Goal: Information Seeking & Learning: Learn about a topic

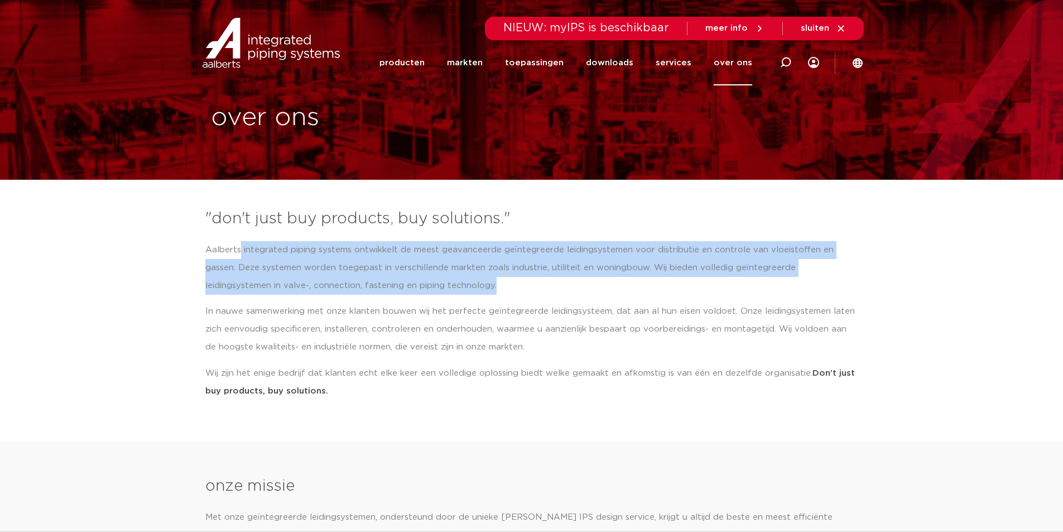
drag, startPoint x: 263, startPoint y: 253, endPoint x: 492, endPoint y: 297, distance: 232.9
click at [488, 293] on p "Aalberts integrated piping systems ontwikkelt de meest geavanceerde geïntegreer…" at bounding box center [531, 268] width 653 height 54
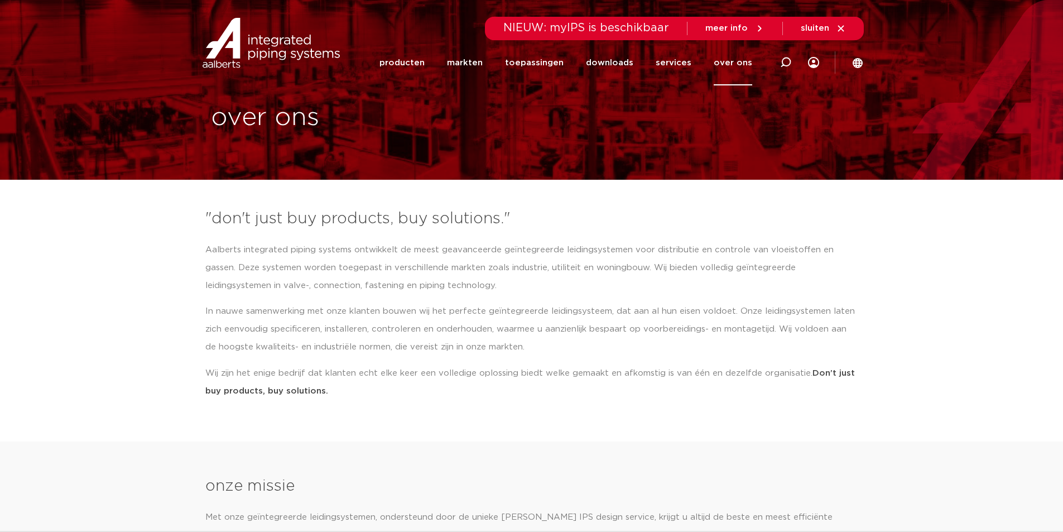
click at [476, 311] on p "In nauwe samenwerking met onze klanten bouwen wij het perfecte geïntegreerde le…" at bounding box center [531, 329] width 653 height 54
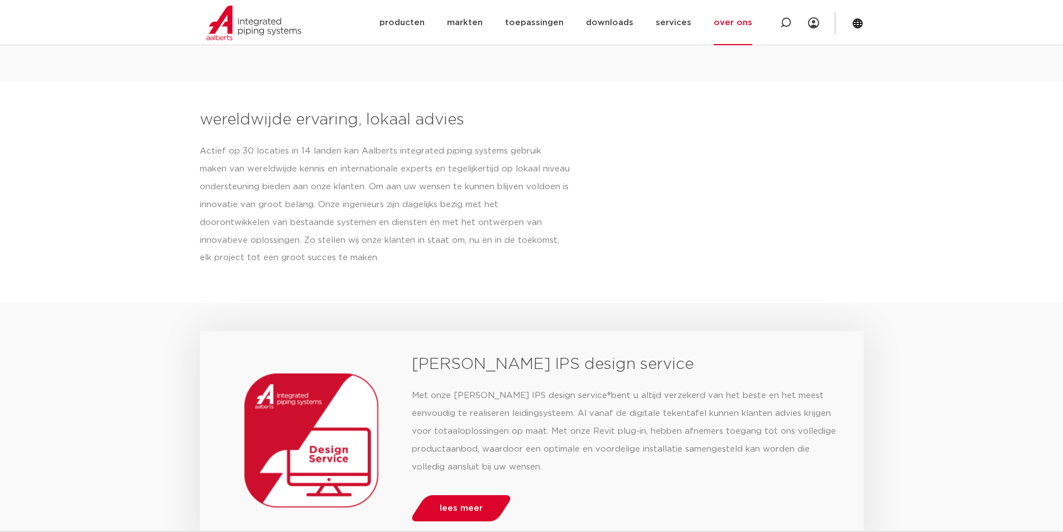
scroll to position [615, 0]
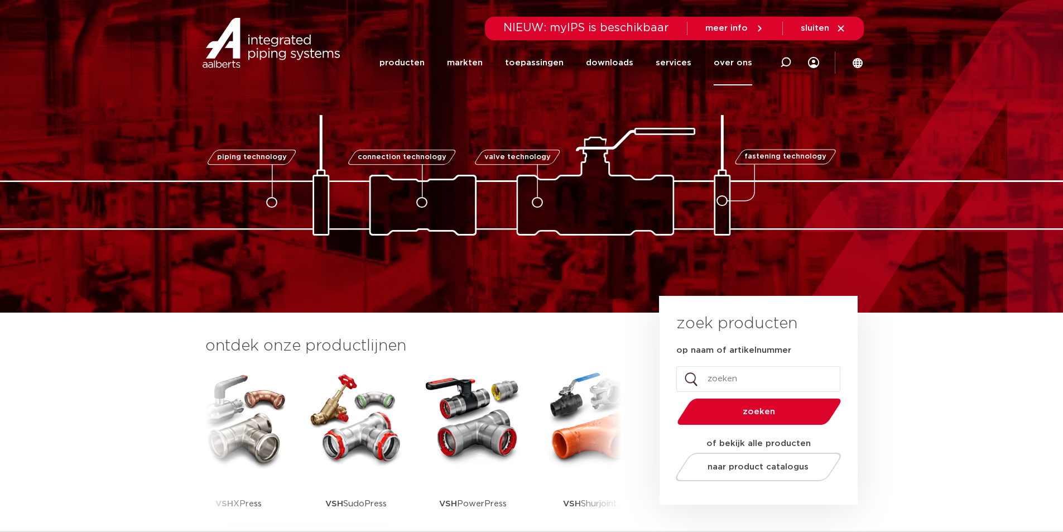
click at [730, 64] on link "over ons" at bounding box center [733, 62] width 38 height 45
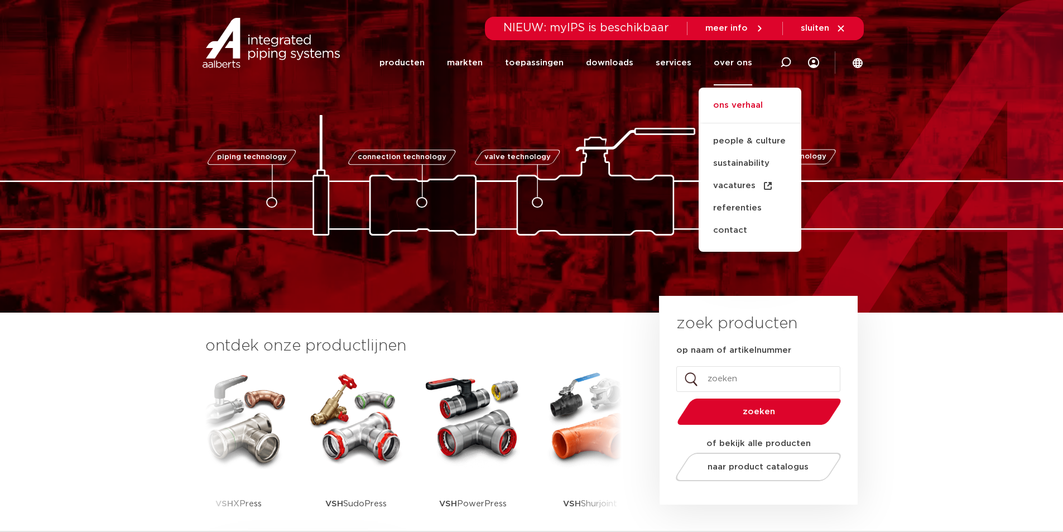
click at [725, 105] on link "ons verhaal" at bounding box center [749, 111] width 103 height 25
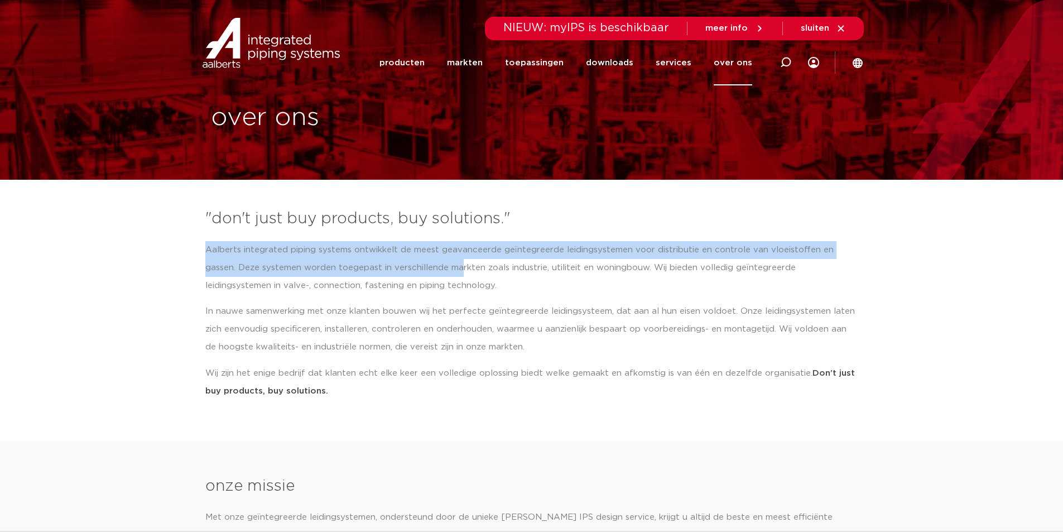
drag, startPoint x: 194, startPoint y: 243, endPoint x: 431, endPoint y: 277, distance: 239.1
click at [430, 277] on section ""don't just buy products, buy solutions." Aalberts integrated piping systems on…" at bounding box center [531, 307] width 1063 height 211
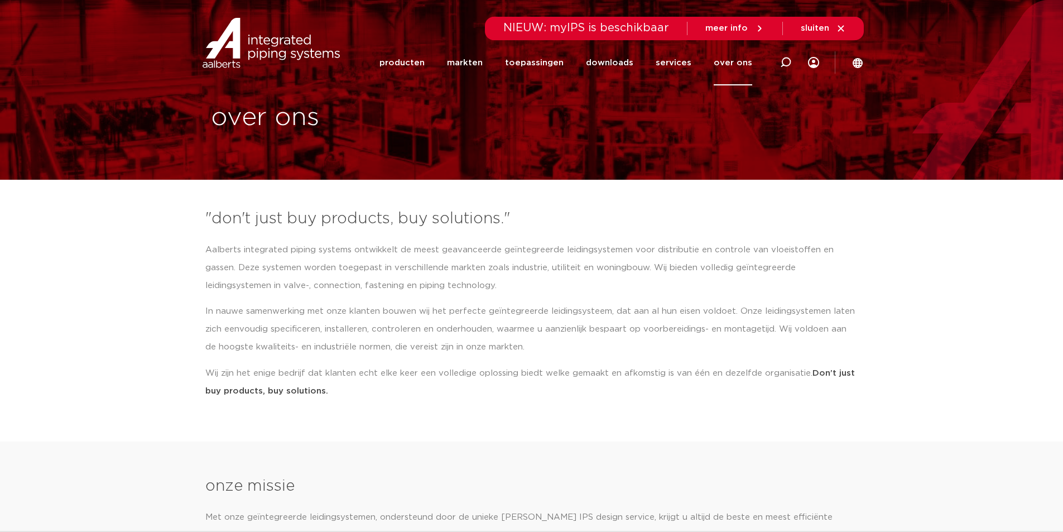
click at [362, 321] on p "In nauwe samenwerking met onze klanten bouwen wij het perfecte geïntegreerde le…" at bounding box center [531, 329] width 653 height 54
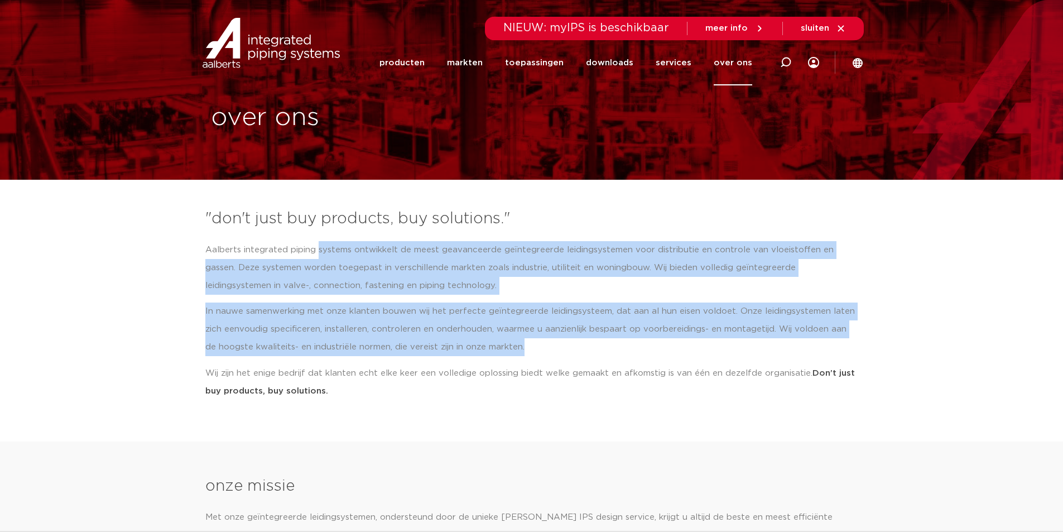
drag, startPoint x: 318, startPoint y: 248, endPoint x: 580, endPoint y: 343, distance: 278.3
click at [580, 343] on div "Aalberts integrated piping systems ontwikkelt de meest geavanceerde geïntegreer…" at bounding box center [531, 320] width 653 height 158
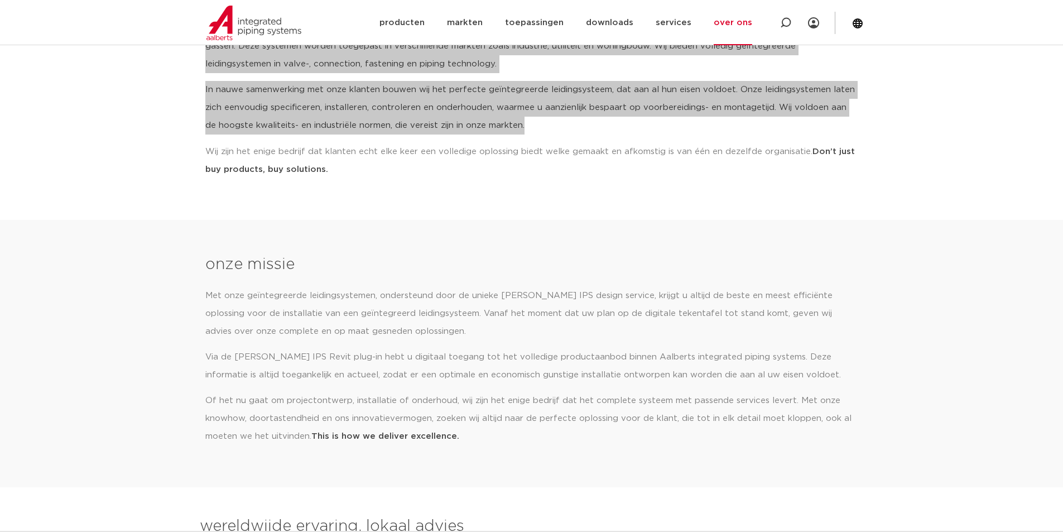
scroll to position [205, 0]
